Goal: Task Accomplishment & Management: Manage account settings

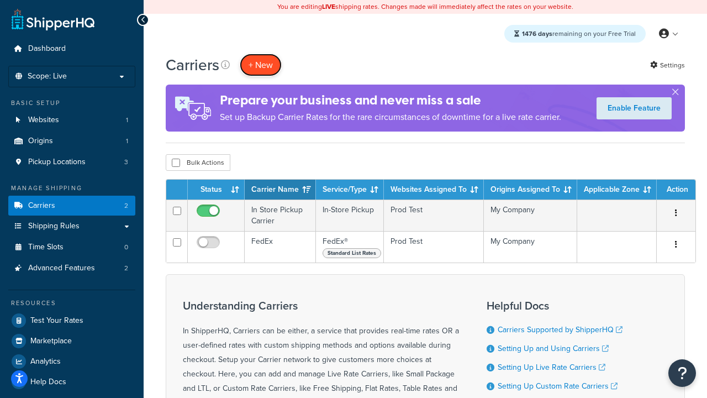
click at [261, 65] on button "+ New" at bounding box center [261, 65] width 42 height 23
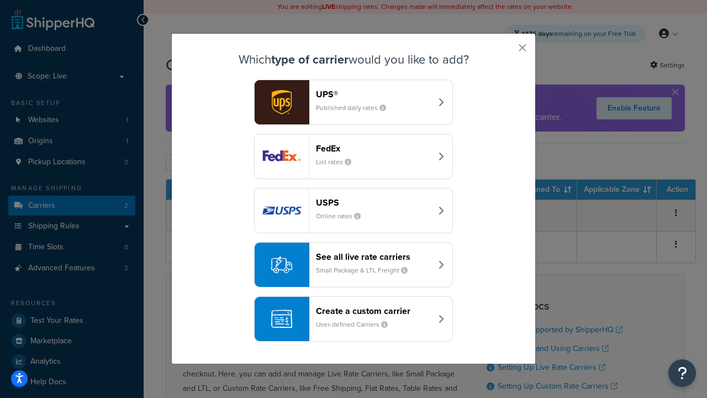
click at [353, 156] on div "FedEx List rates" at bounding box center [373, 156] width 115 height 27
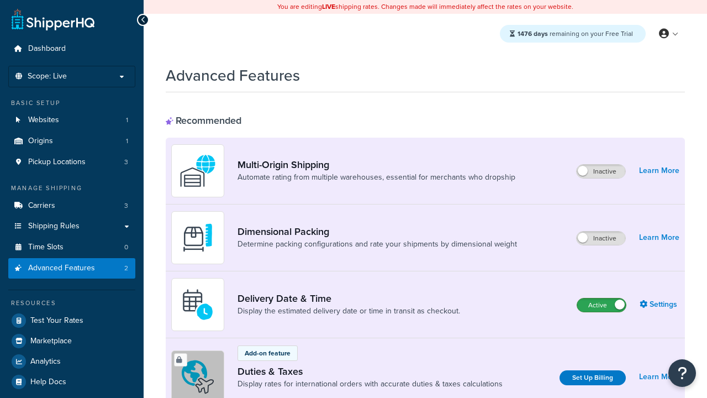
click at [601, 305] on label "Active" at bounding box center [601, 304] width 49 height 13
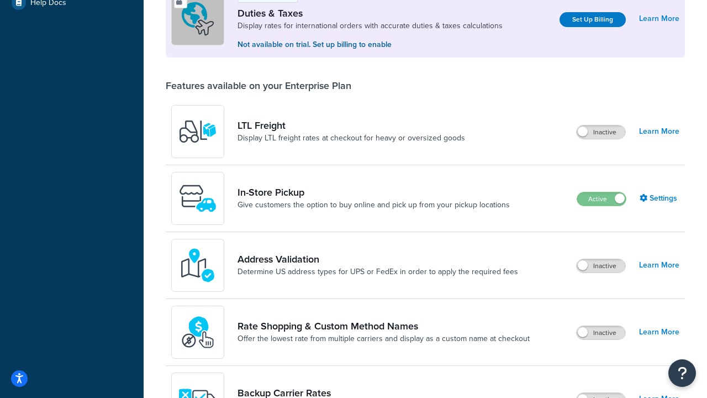
scroll to position [337, 0]
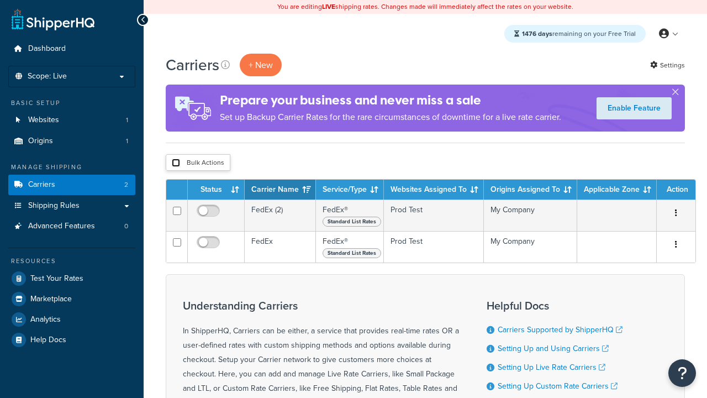
click at [176, 163] on input "checkbox" at bounding box center [176, 162] width 8 height 8
checkbox input "true"
click at [0, 0] on button "Delete" at bounding box center [0, 0] width 0 height 0
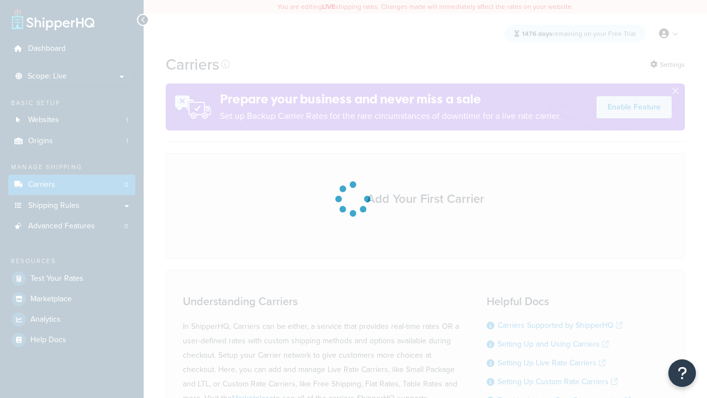
scroll to position [97, 0]
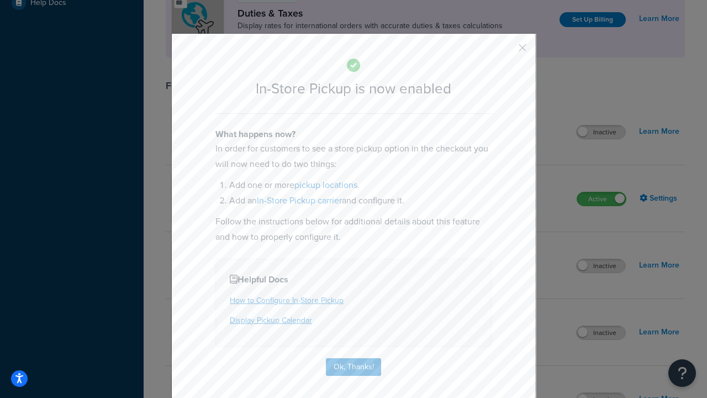
click at [506, 50] on button "button" at bounding box center [506, 51] width 3 height 3
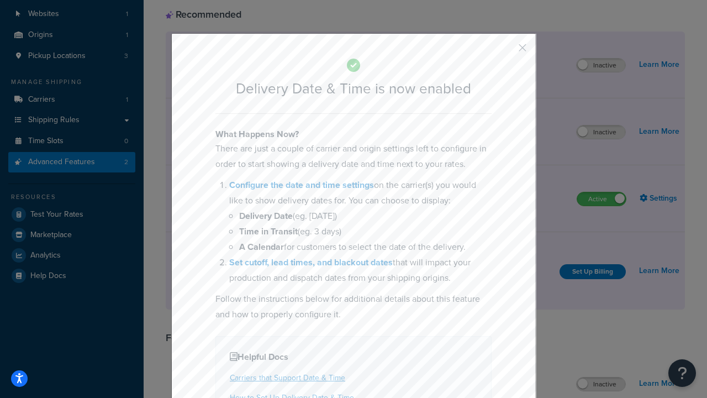
click at [506, 51] on button "button" at bounding box center [506, 51] width 3 height 3
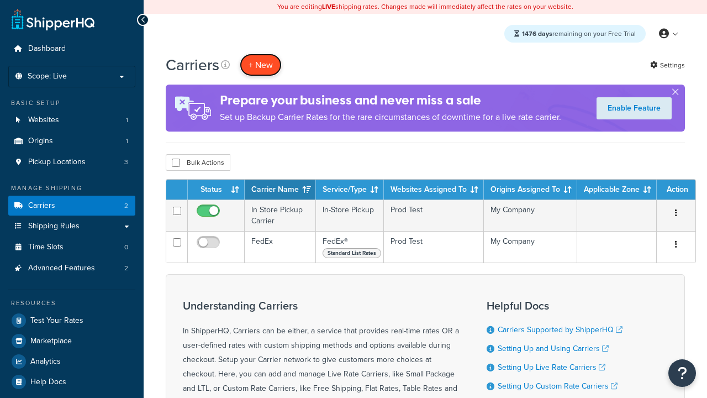
click at [261, 65] on button "+ New" at bounding box center [261, 65] width 42 height 23
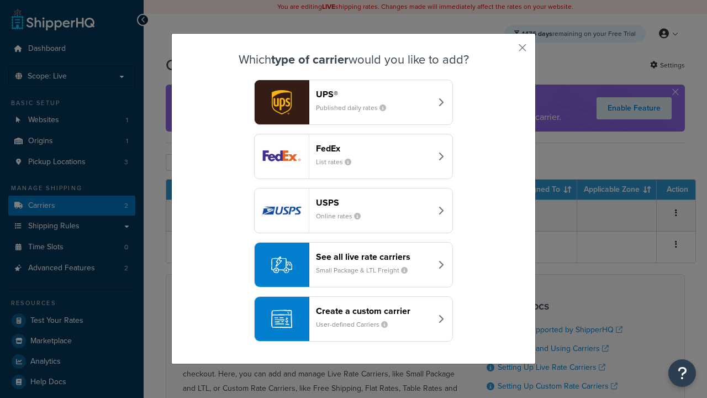
click at [353, 319] on div "Create a custom carrier User-defined Carriers" at bounding box center [373, 318] width 115 height 27
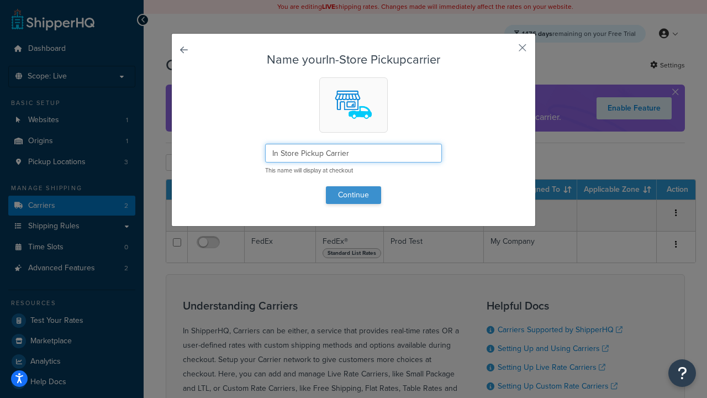
type input "In Store Pickup Carrier"
click at [353, 194] on button "Continue" at bounding box center [353, 195] width 55 height 18
